Goal: Information Seeking & Learning: Learn about a topic

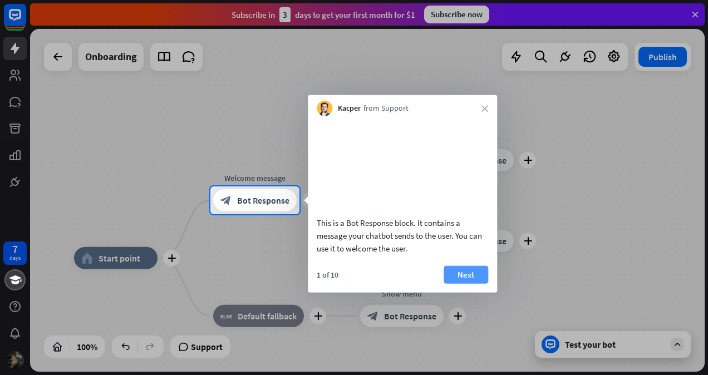
click at [462, 283] on button "Next" at bounding box center [466, 274] width 45 height 18
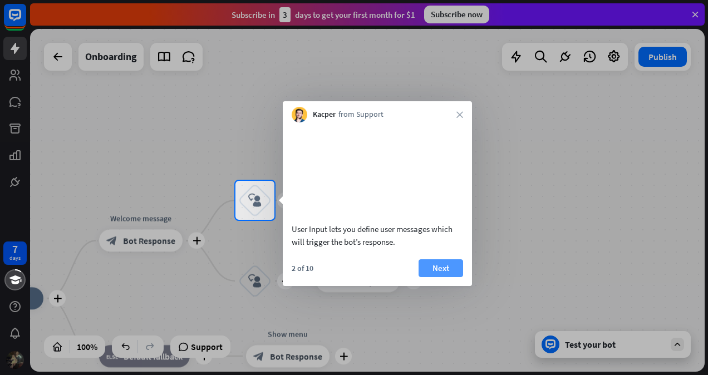
click at [436, 277] on button "Next" at bounding box center [441, 268] width 45 height 18
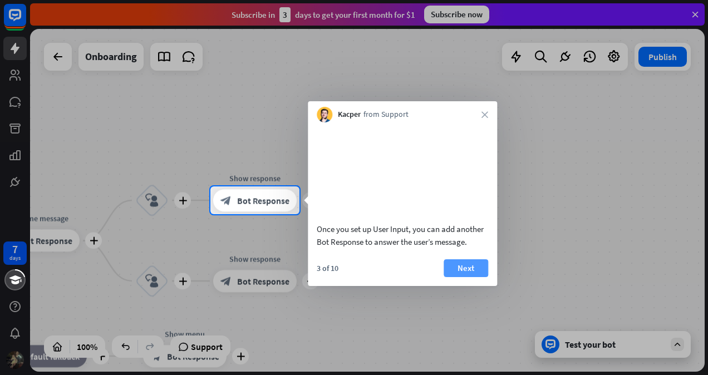
click at [456, 277] on button "Next" at bounding box center [466, 268] width 45 height 18
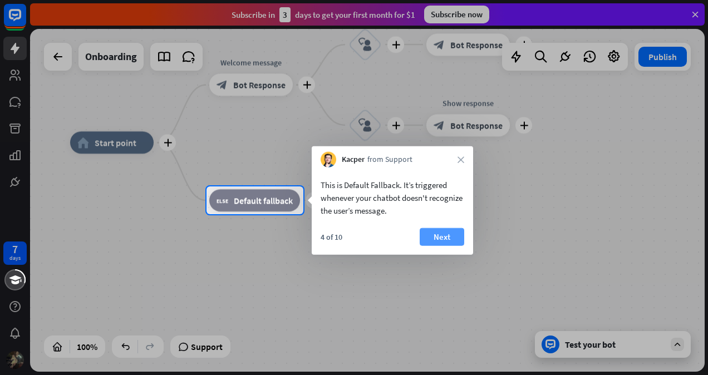
click at [451, 244] on button "Next" at bounding box center [442, 237] width 45 height 18
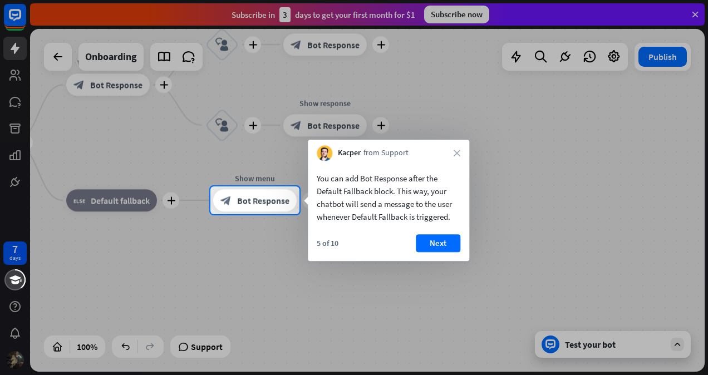
click at [451, 244] on button "Next" at bounding box center [438, 243] width 45 height 18
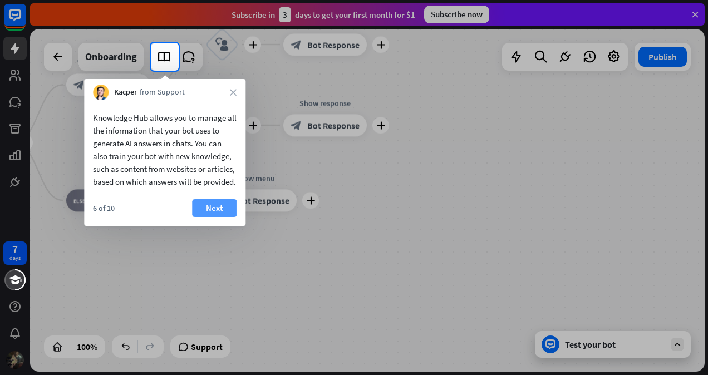
click at [209, 217] on button "Next" at bounding box center [214, 208] width 45 height 18
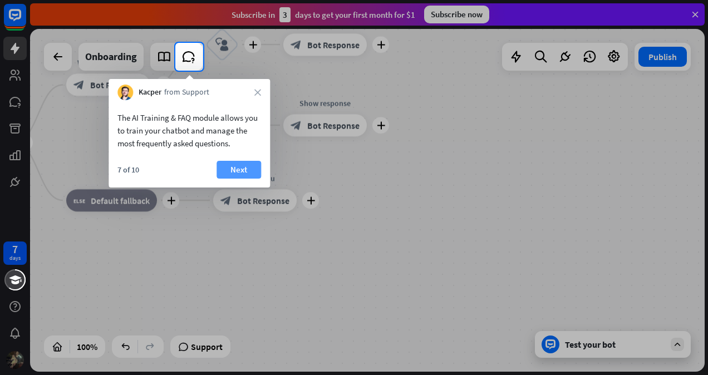
click at [243, 174] on button "Next" at bounding box center [239, 170] width 45 height 18
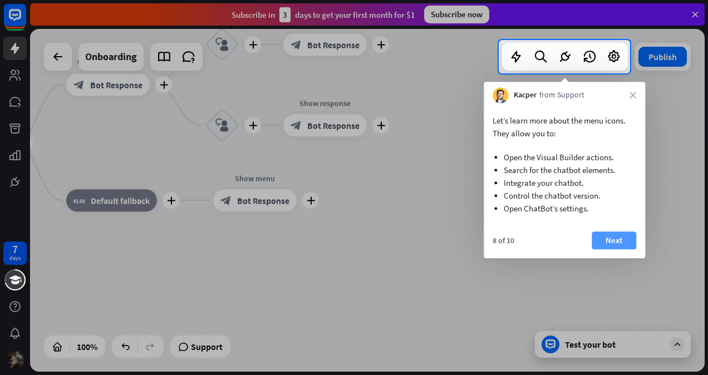
click at [603, 236] on button "Next" at bounding box center [614, 241] width 45 height 18
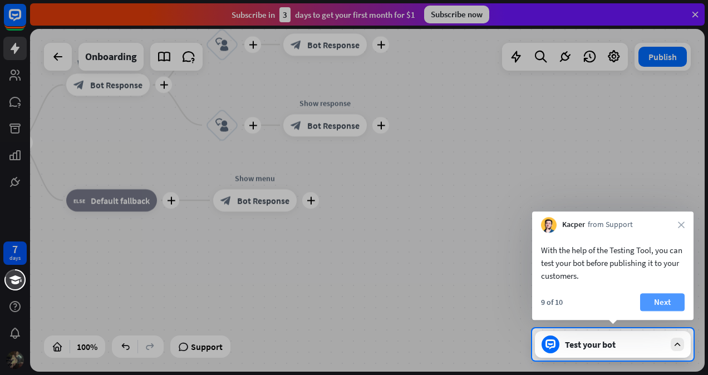
click at [657, 299] on button "Next" at bounding box center [662, 302] width 45 height 18
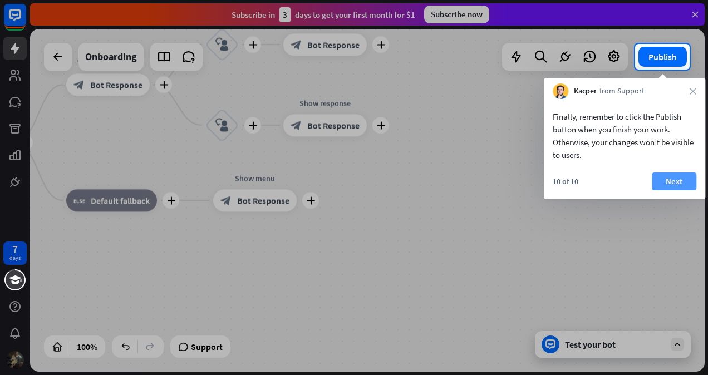
click at [669, 182] on button "Next" at bounding box center [674, 182] width 45 height 18
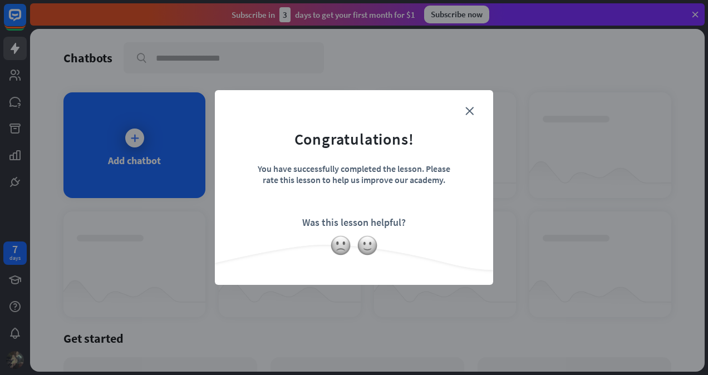
click at [468, 116] on form "Congratulations! You have successfully completed the lesson. Please rate this l…" at bounding box center [354, 170] width 250 height 133
click at [468, 106] on form "Congratulations! You have successfully completed the lesson. Please rate this l…" at bounding box center [354, 170] width 250 height 133
click at [474, 102] on div "close Congratulations! You have successfully completed the lesson. Please rate …" at bounding box center [354, 187] width 278 height 195
click at [468, 116] on form "Congratulations! You have successfully completed the lesson. Please rate this l…" at bounding box center [354, 170] width 250 height 133
click at [468, 112] on icon "close" at bounding box center [469, 111] width 8 height 8
